Goal: Task Accomplishment & Management: Manage account settings

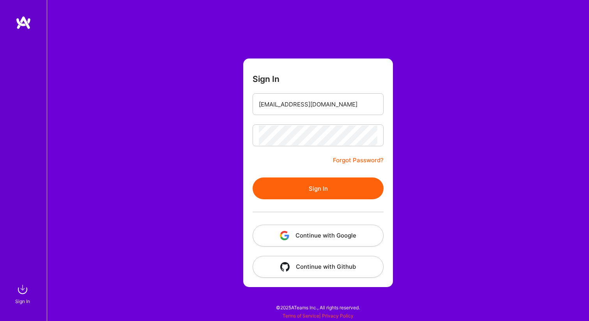
click at [311, 184] on button "Sign In" at bounding box center [318, 188] width 131 height 22
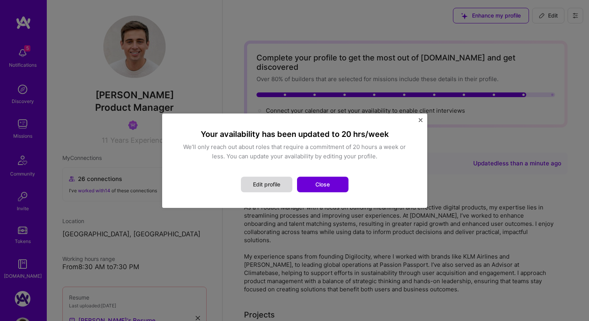
click at [266, 183] on button "Edit profile" at bounding box center [266, 185] width 51 height 16
select select "US"
select select "Right Now"
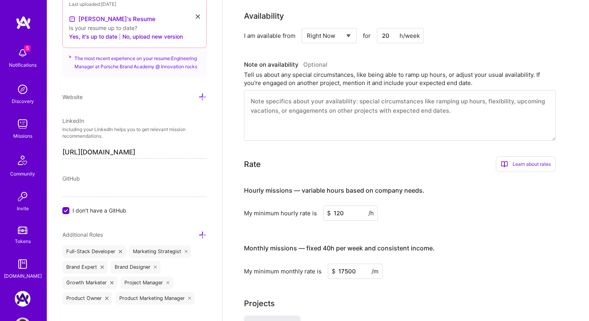
scroll to position [334, 0]
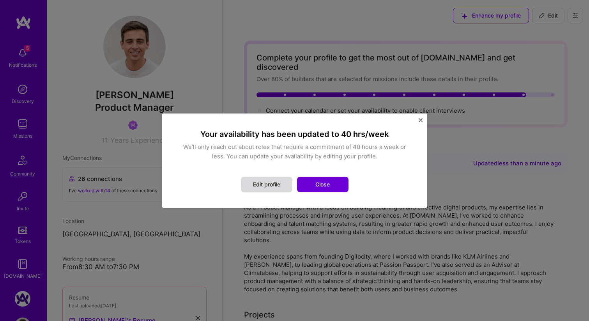
click at [263, 180] on button "Edit profile" at bounding box center [266, 185] width 51 height 16
select select "US"
select select "Right Now"
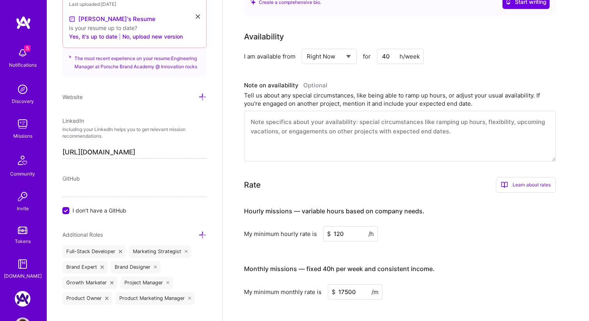
scroll to position [334, 0]
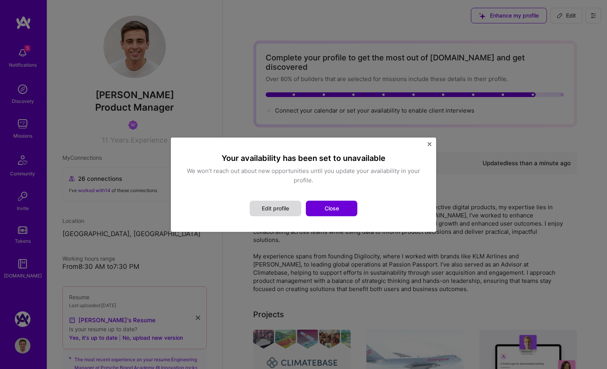
click at [295, 207] on button "Edit profile" at bounding box center [275, 209] width 51 height 16
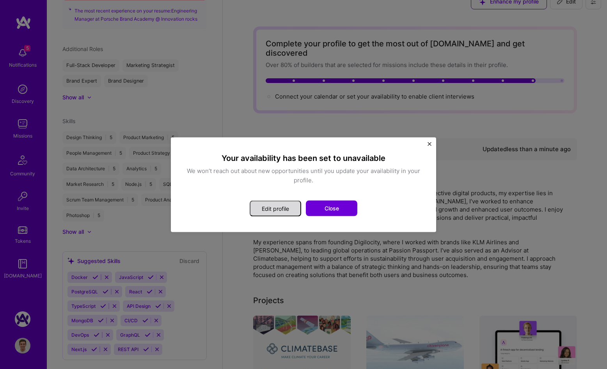
select select "US"
select select "Not Available"
select select "1 Month"
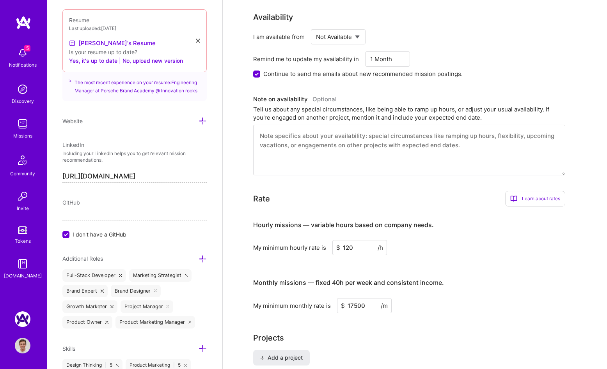
scroll to position [334, 0]
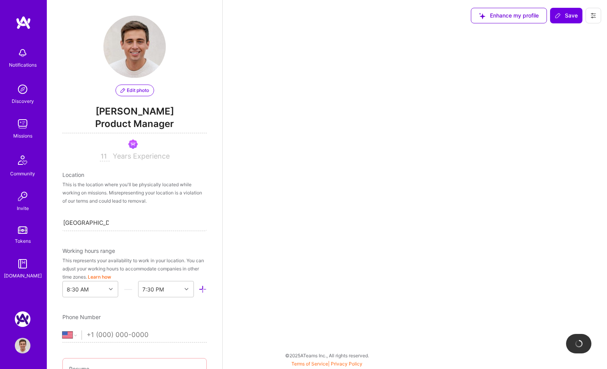
select select "US"
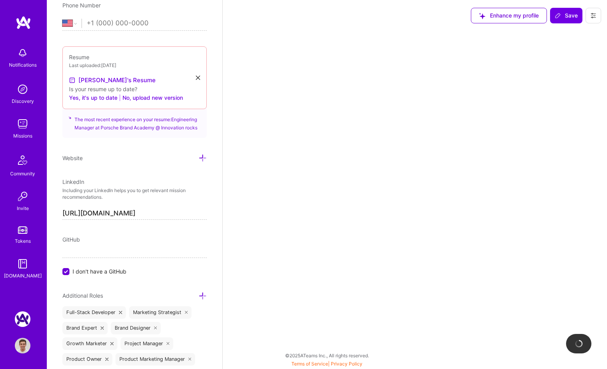
select select "Not Available"
select select "1 Month"
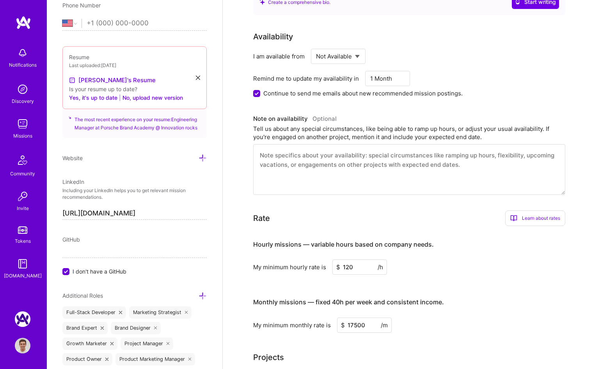
scroll to position [334, 0]
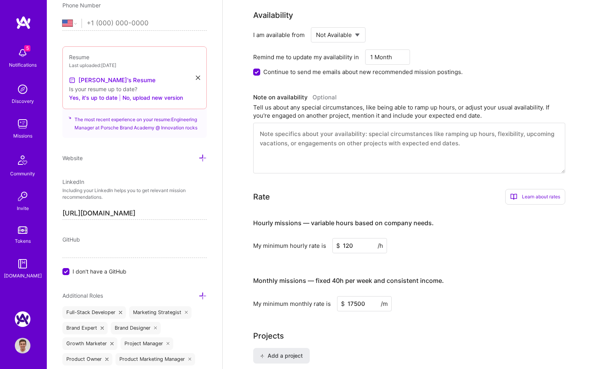
click at [259, 69] on input "Continue to send me emails about new recommended mission postings." at bounding box center [257, 72] width 7 height 7
click at [258, 70] on input "Continue to send me emails about new recommended mission postings." at bounding box center [257, 72] width 5 height 5
checkbox input "true"
